Goal: Information Seeking & Learning: Learn about a topic

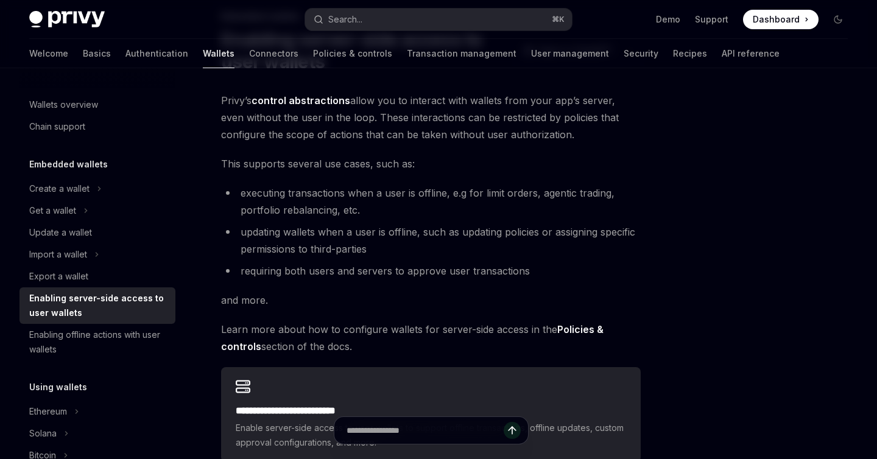
scroll to position [35, 0]
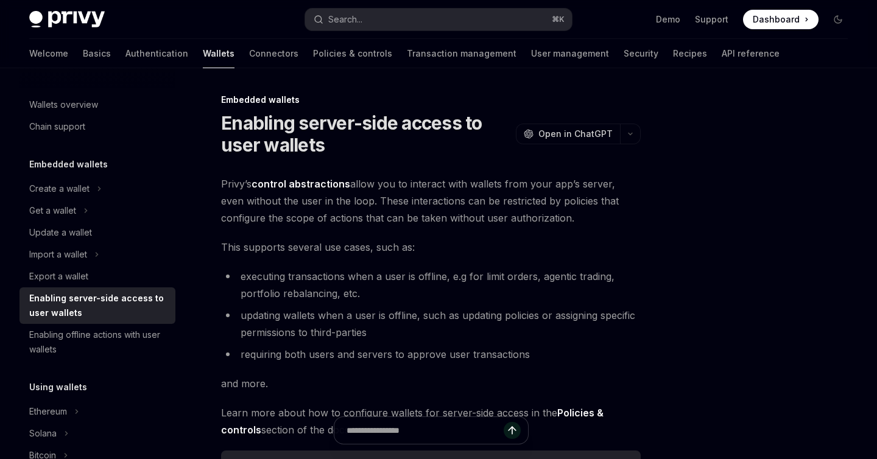
scroll to position [83, 0]
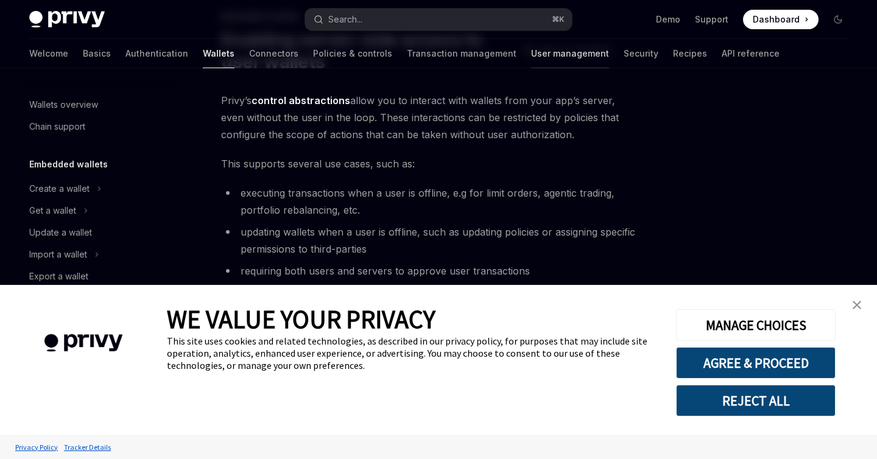
click at [531, 62] on link "User management" at bounding box center [570, 53] width 78 height 29
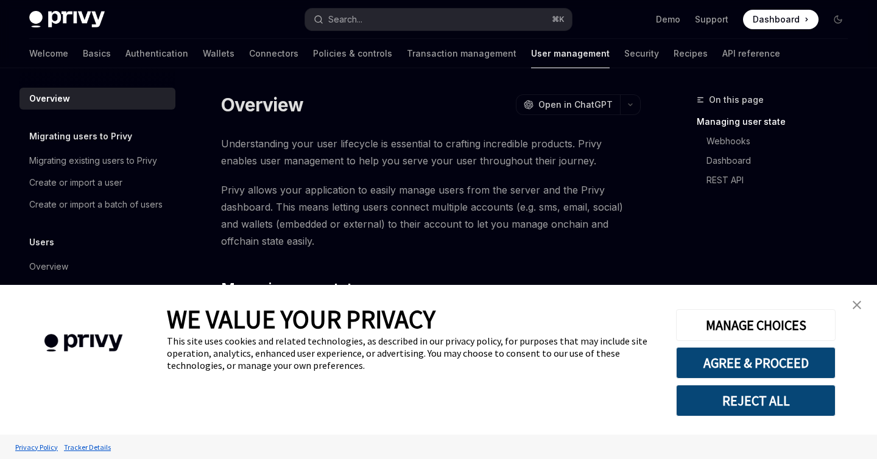
click at [858, 301] on img "close banner" at bounding box center [857, 305] width 9 height 9
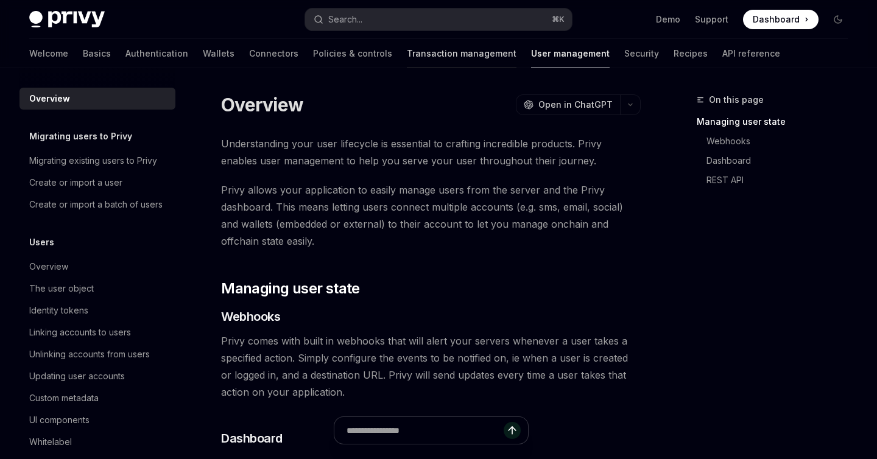
click at [407, 48] on link "Transaction management" at bounding box center [462, 53] width 110 height 29
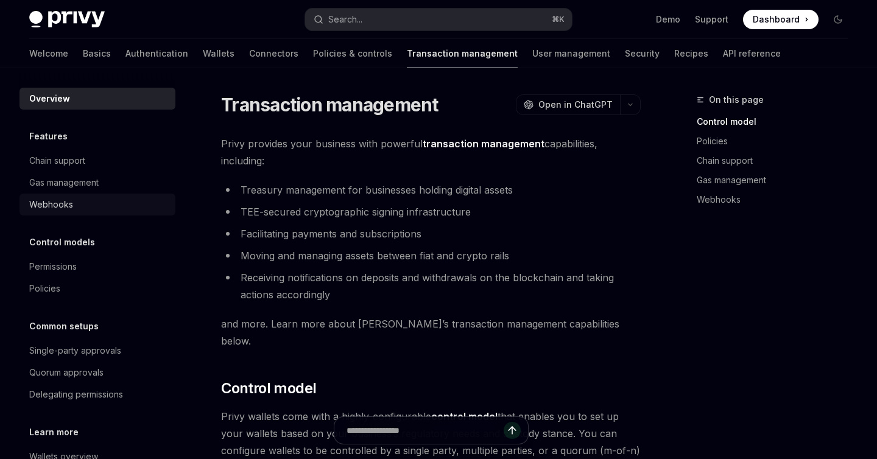
click at [105, 210] on div "Webhooks" at bounding box center [98, 204] width 139 height 15
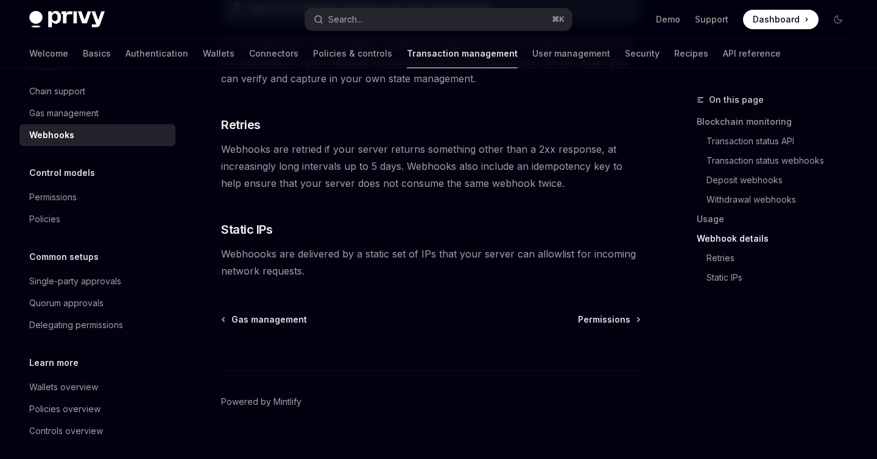
scroll to position [77, 0]
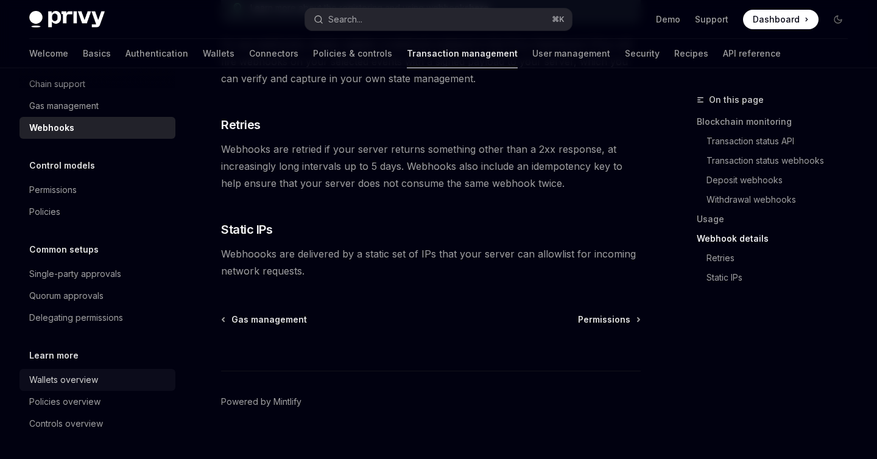
click at [111, 370] on link "Wallets overview" at bounding box center [97, 380] width 156 height 22
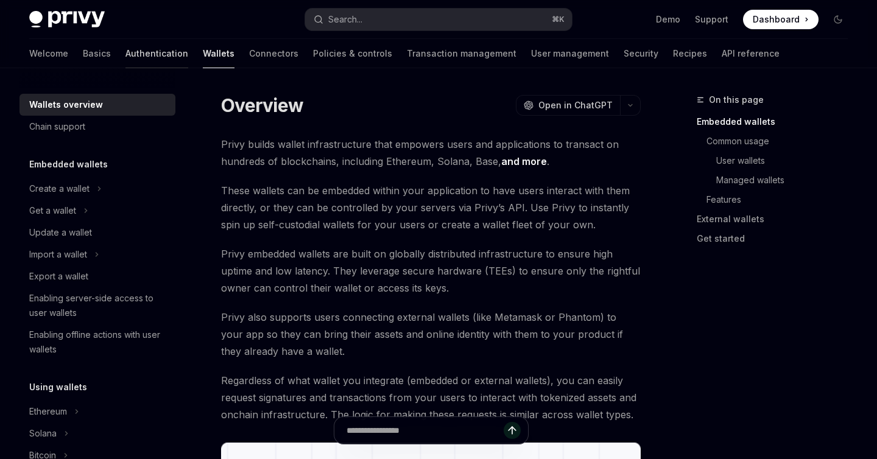
click at [125, 60] on link "Authentication" at bounding box center [156, 53] width 63 height 29
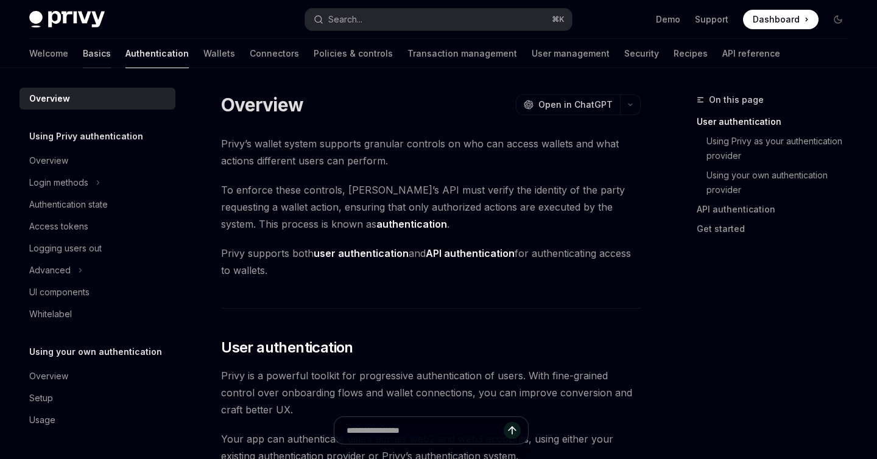
click at [83, 55] on link "Basics" at bounding box center [97, 53] width 28 height 29
type textarea "*"
